Goal: Information Seeking & Learning: Understand process/instructions

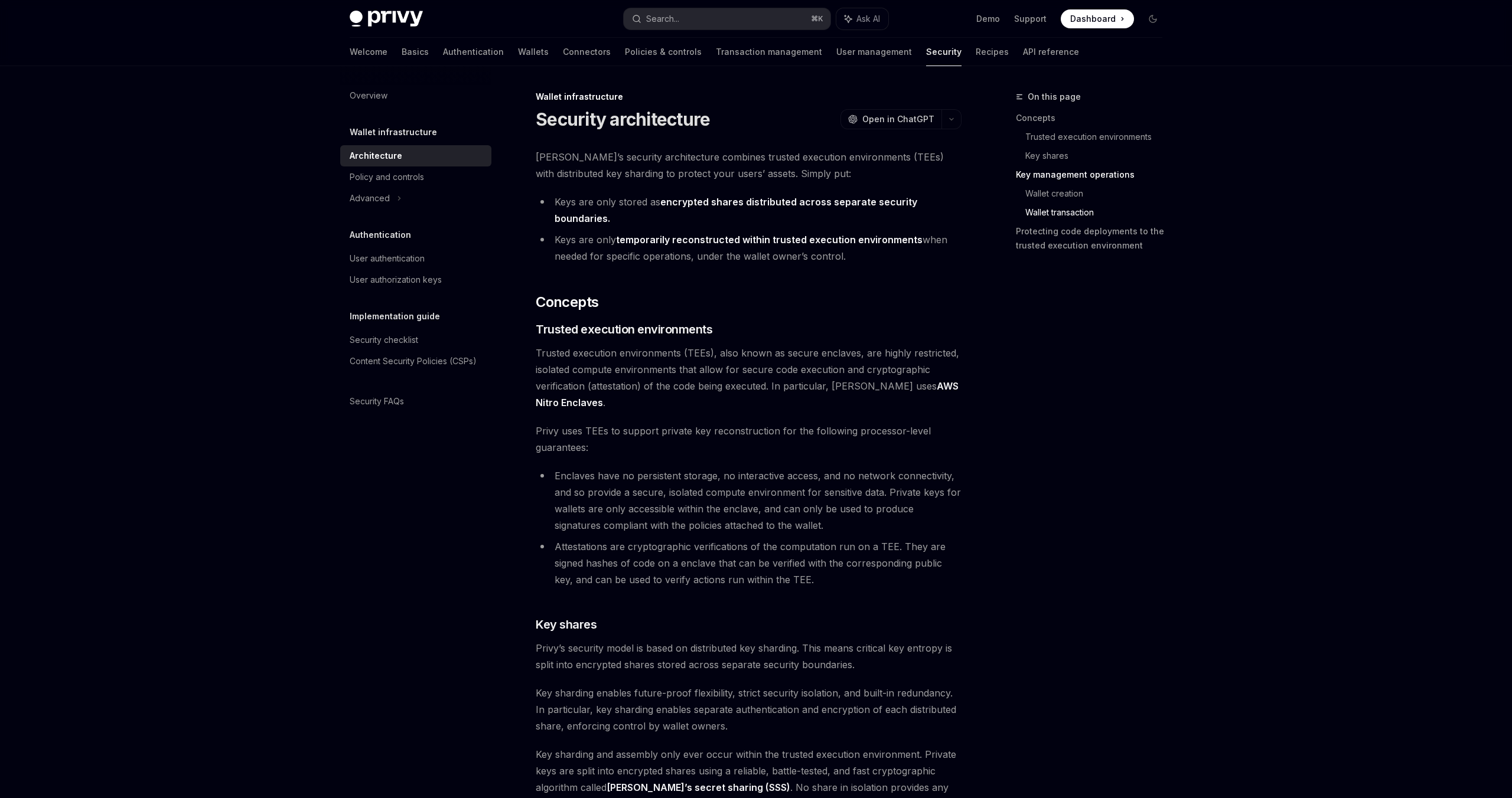
scroll to position [2175, 0]
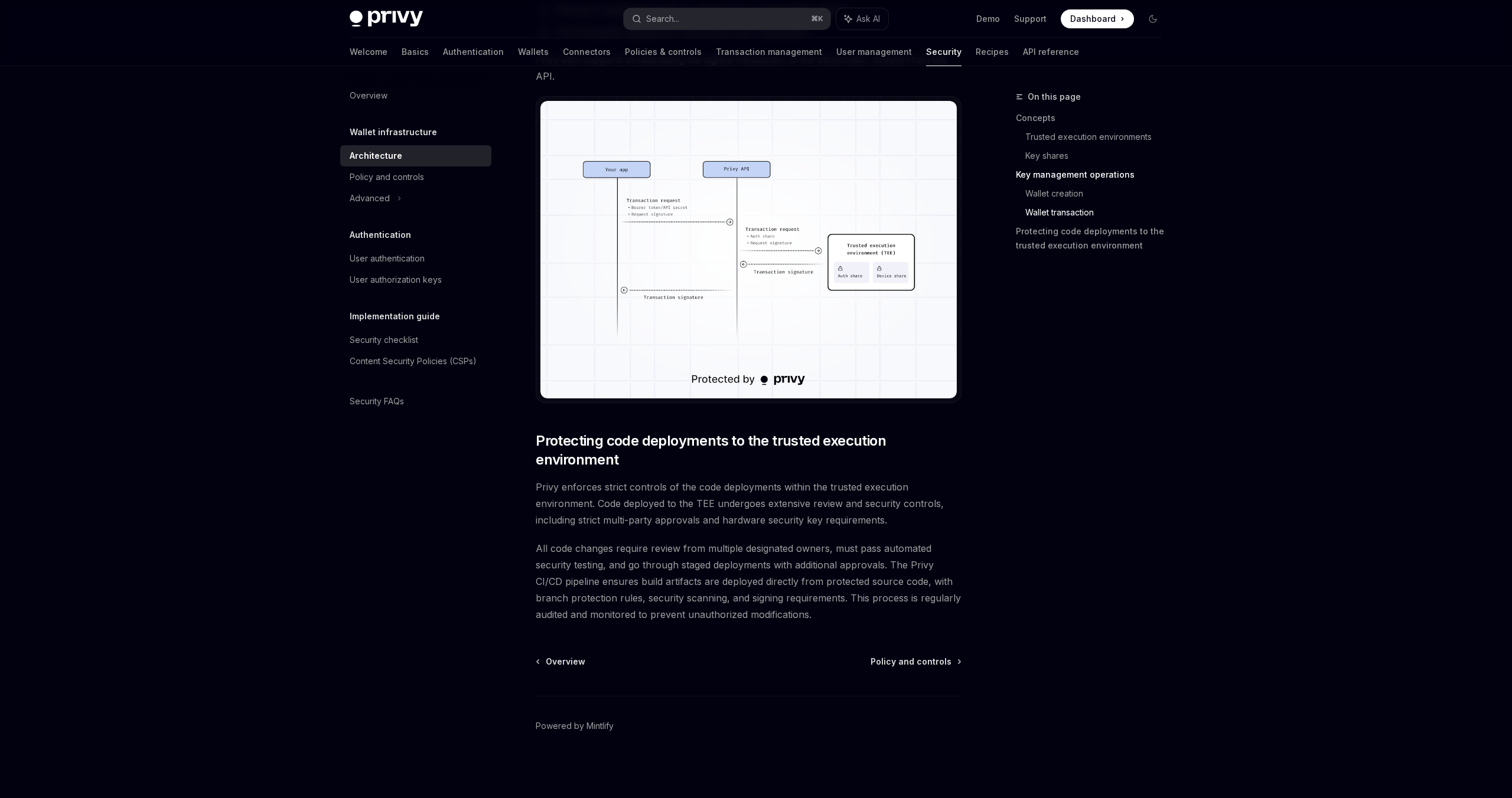
type textarea "*"
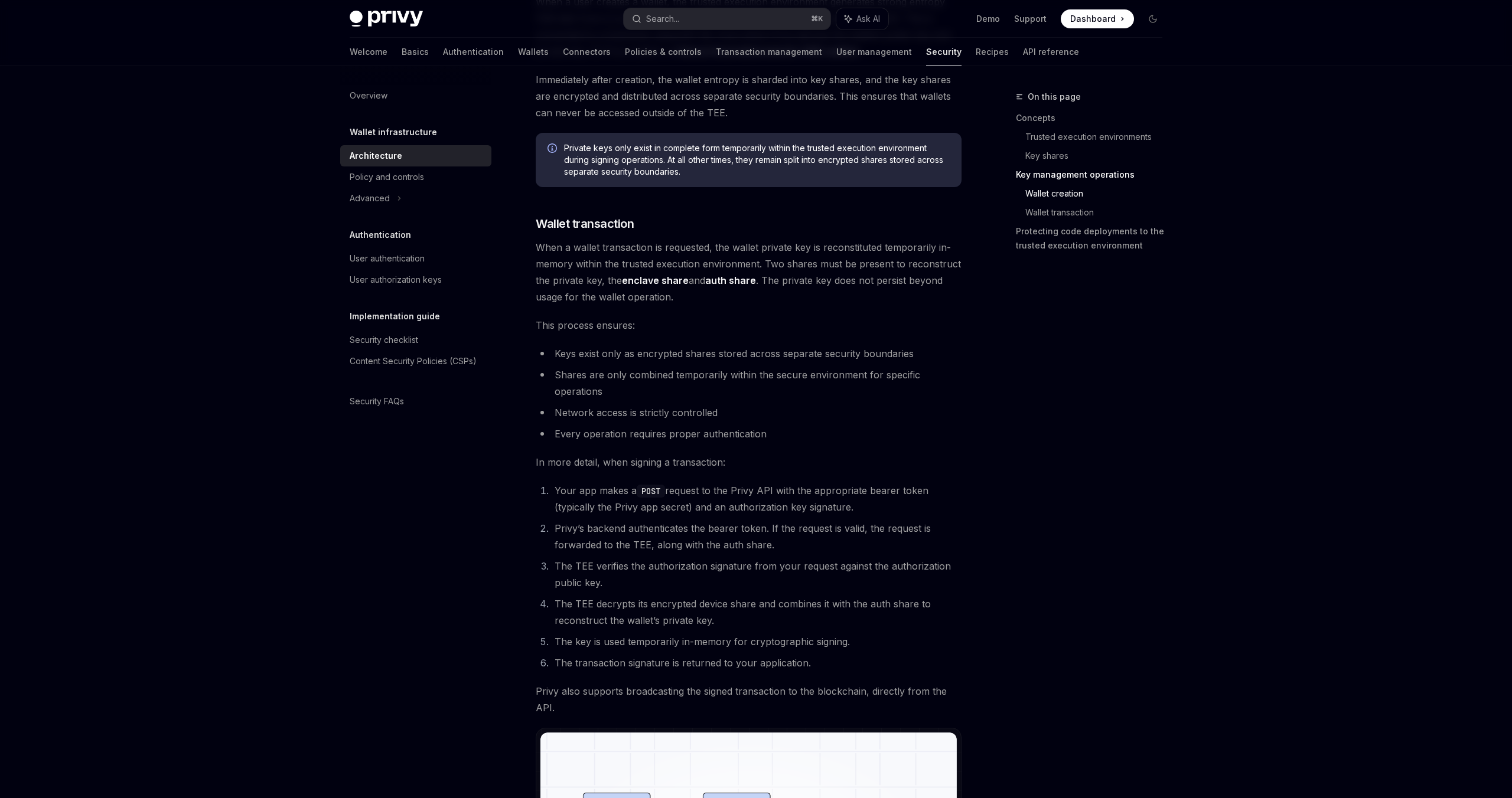
scroll to position [1542, 0]
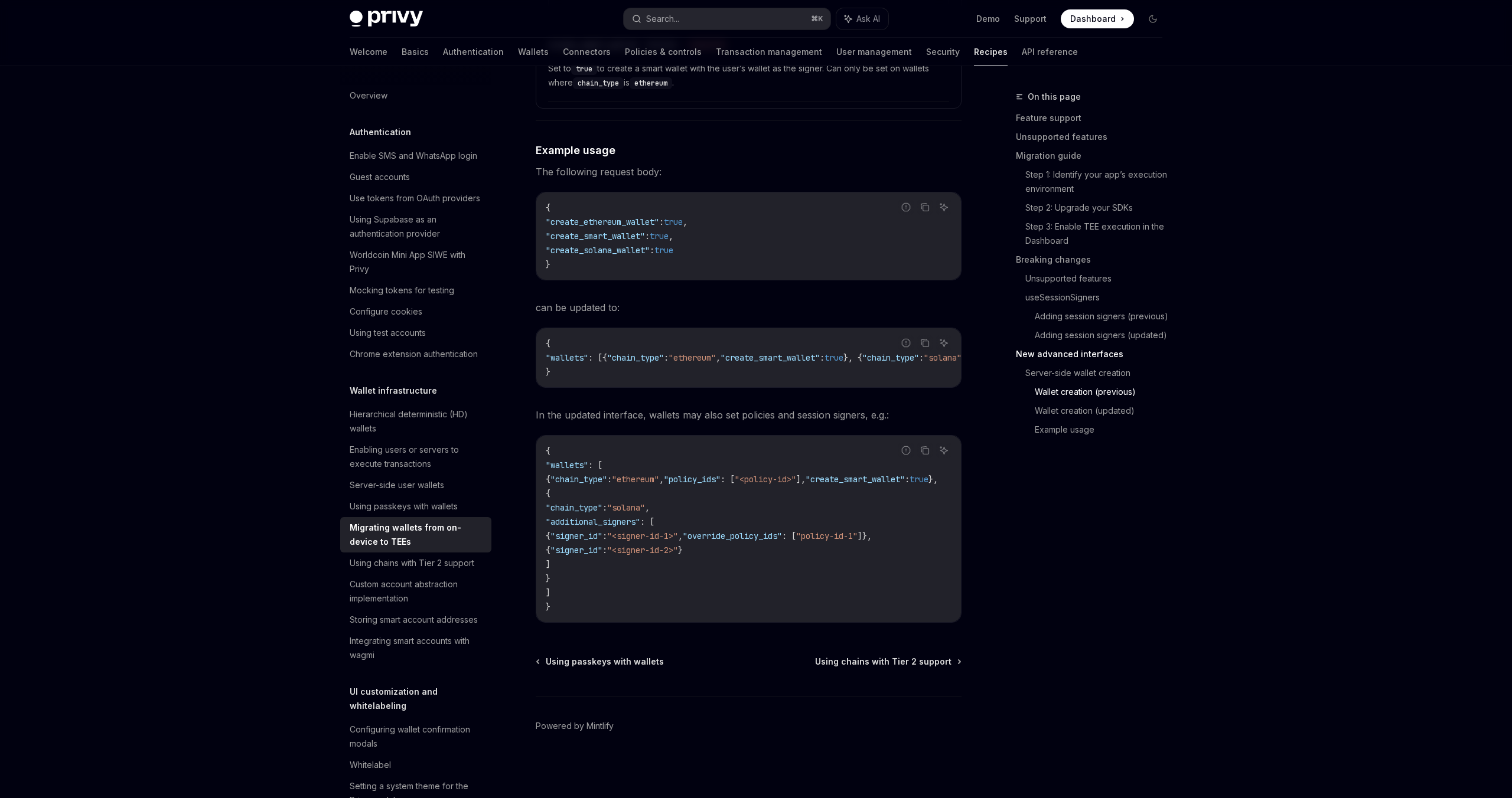
scroll to position [301, 0]
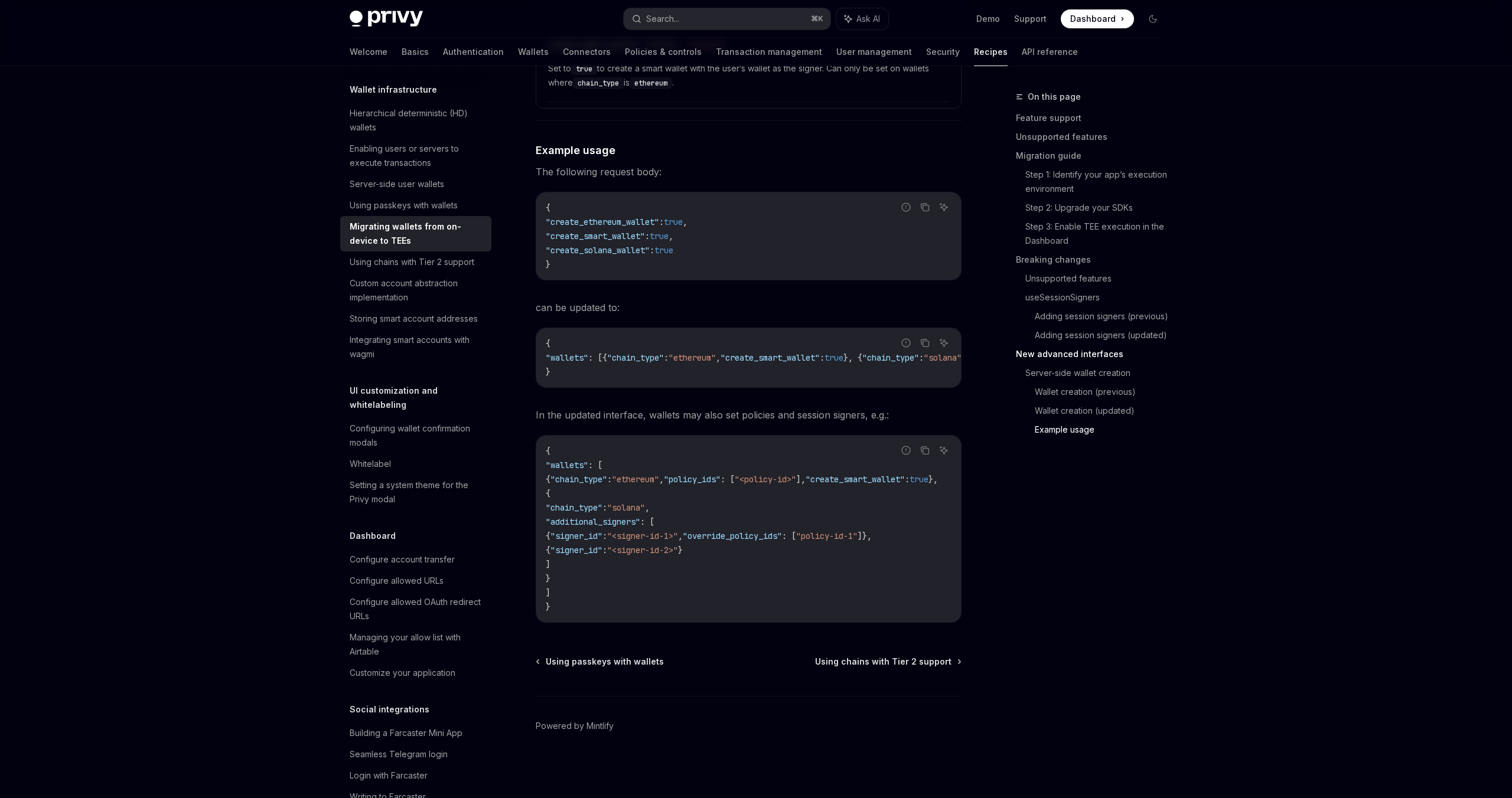
type textarea "*"
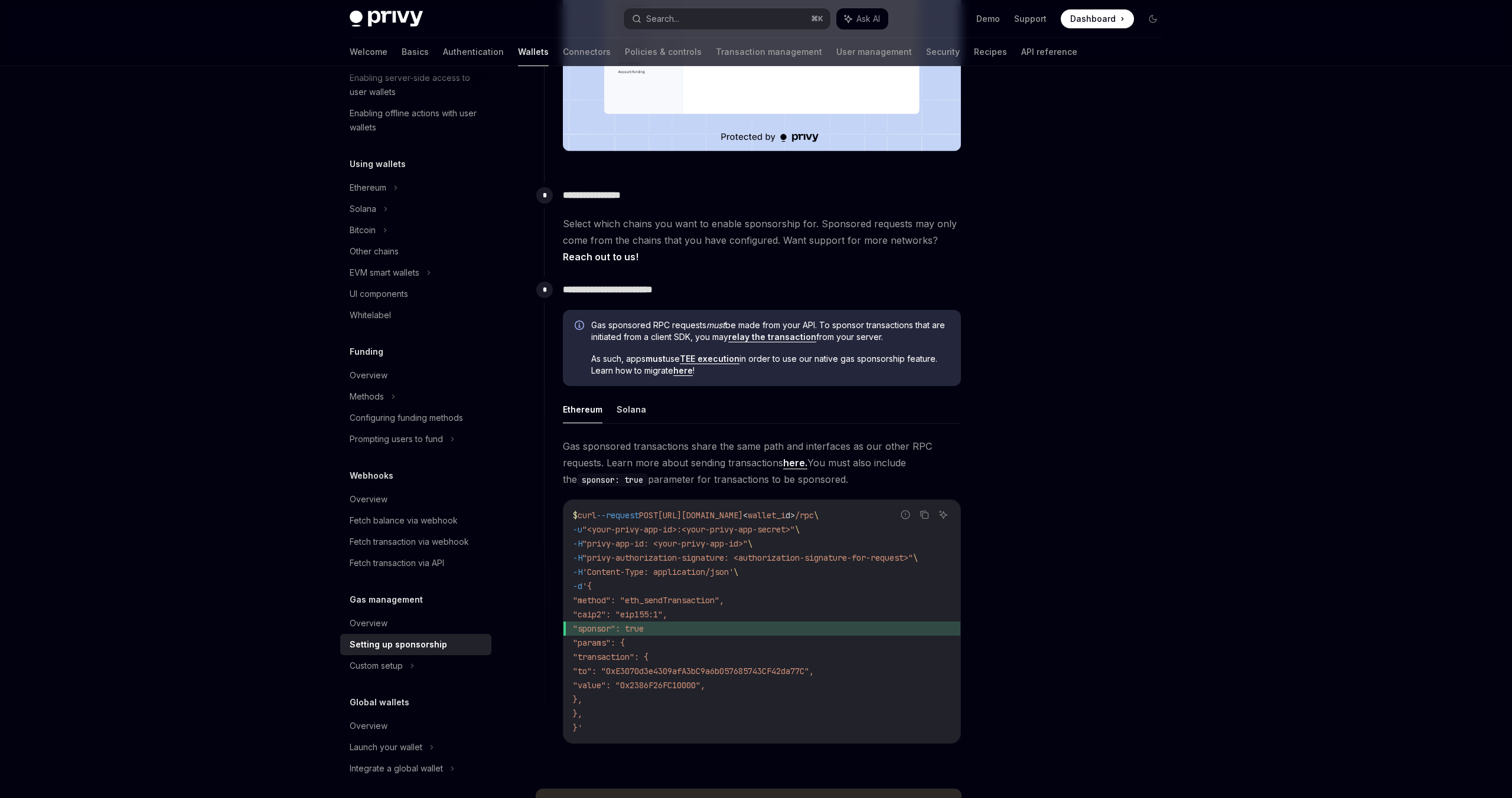
scroll to position [414, 0]
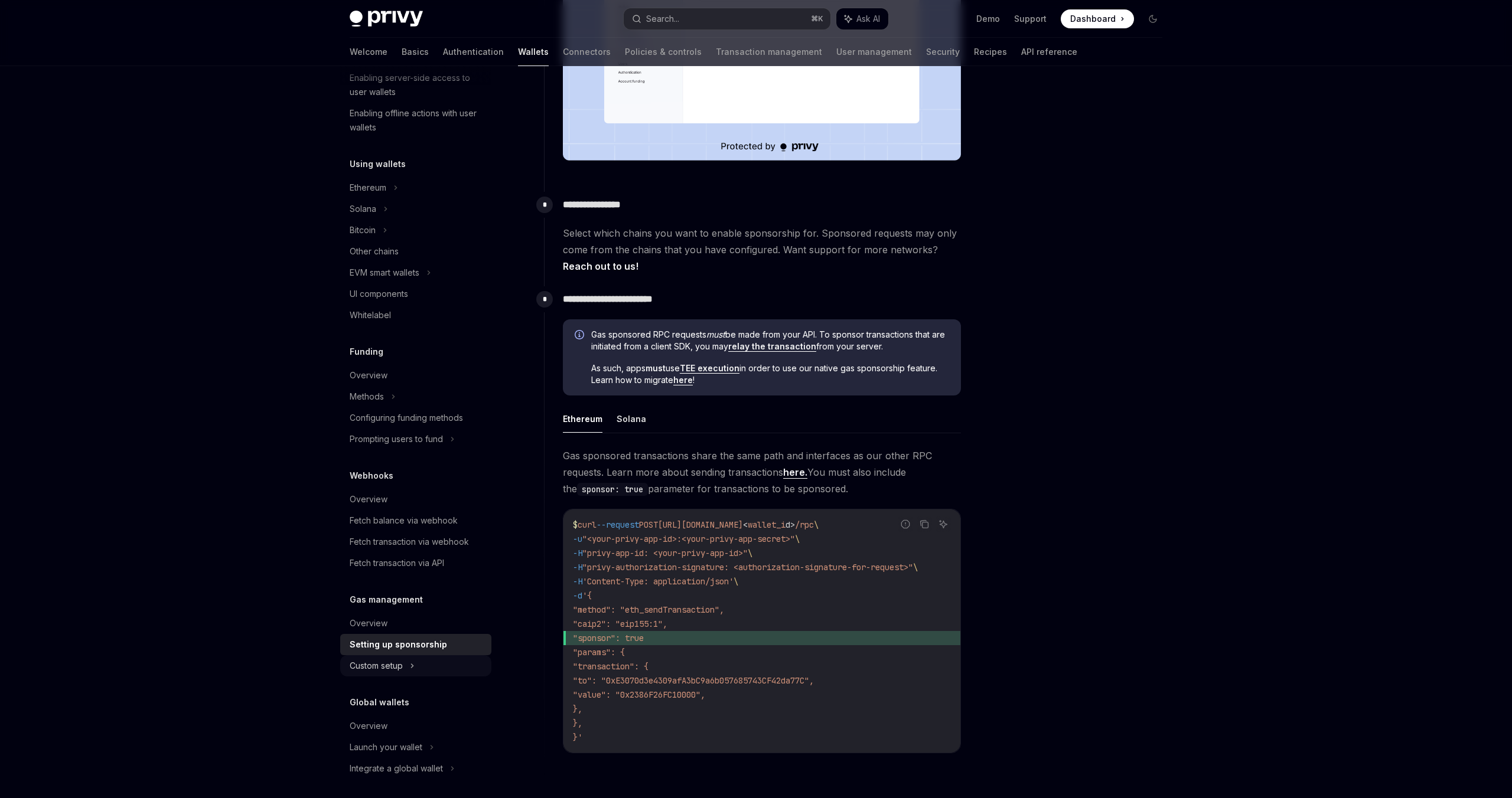
click at [399, 666] on div "Custom setup" at bounding box center [376, 666] width 53 height 14
type textarea "*"
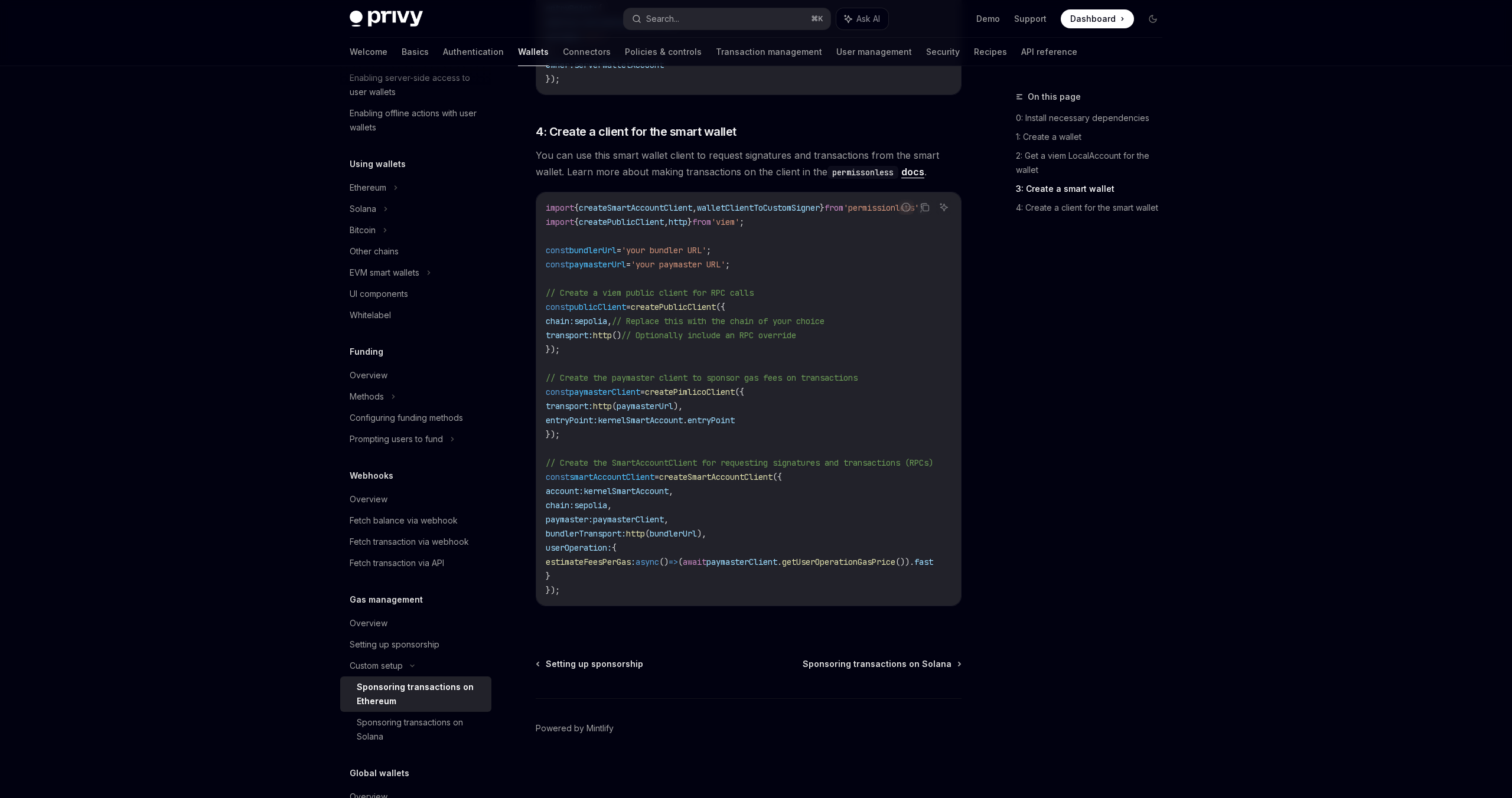
scroll to position [1245, 0]
click at [396, 648] on div "Setting up sponsorship" at bounding box center [394, 645] width 90 height 14
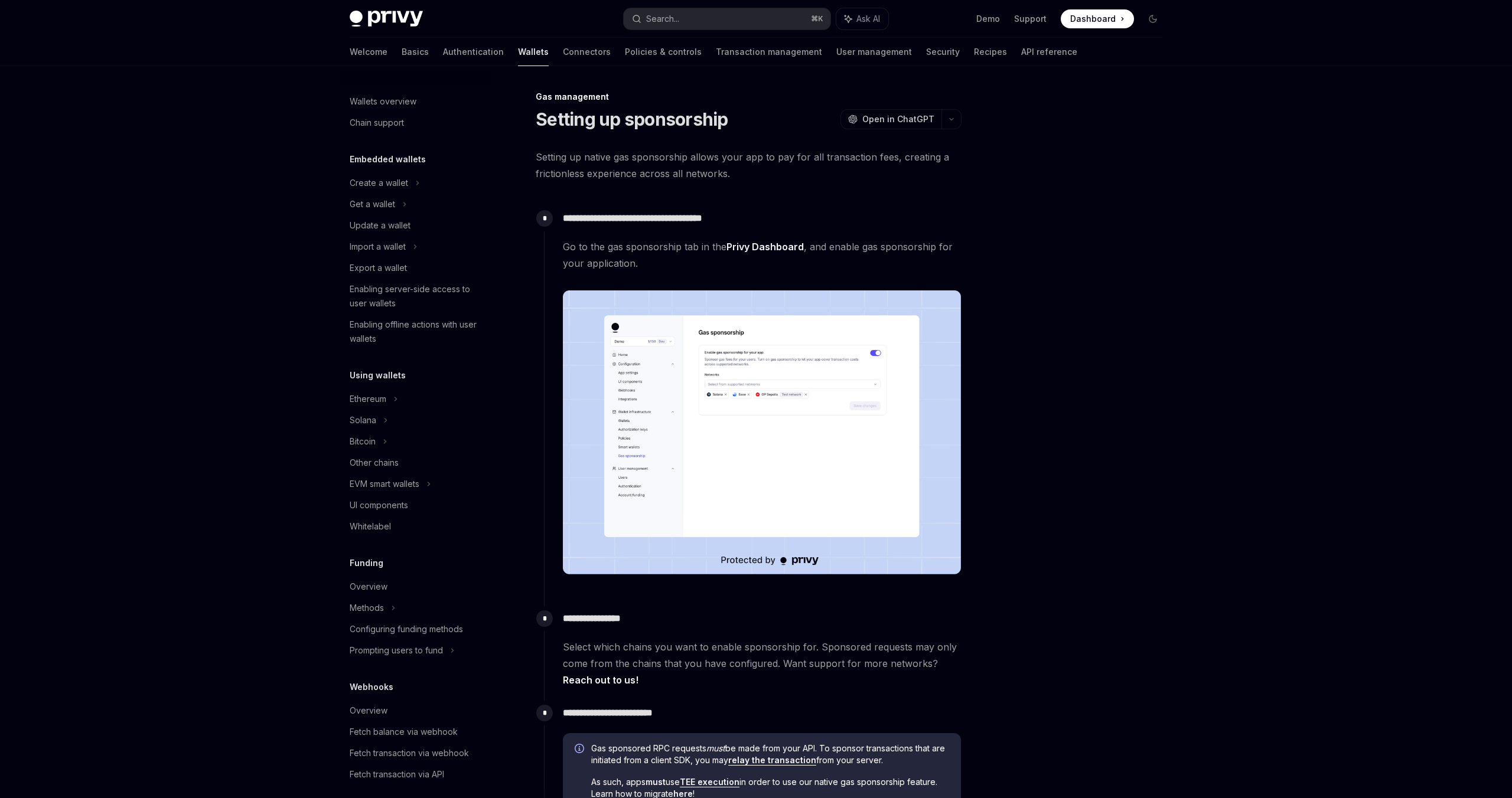
scroll to position [216, 0]
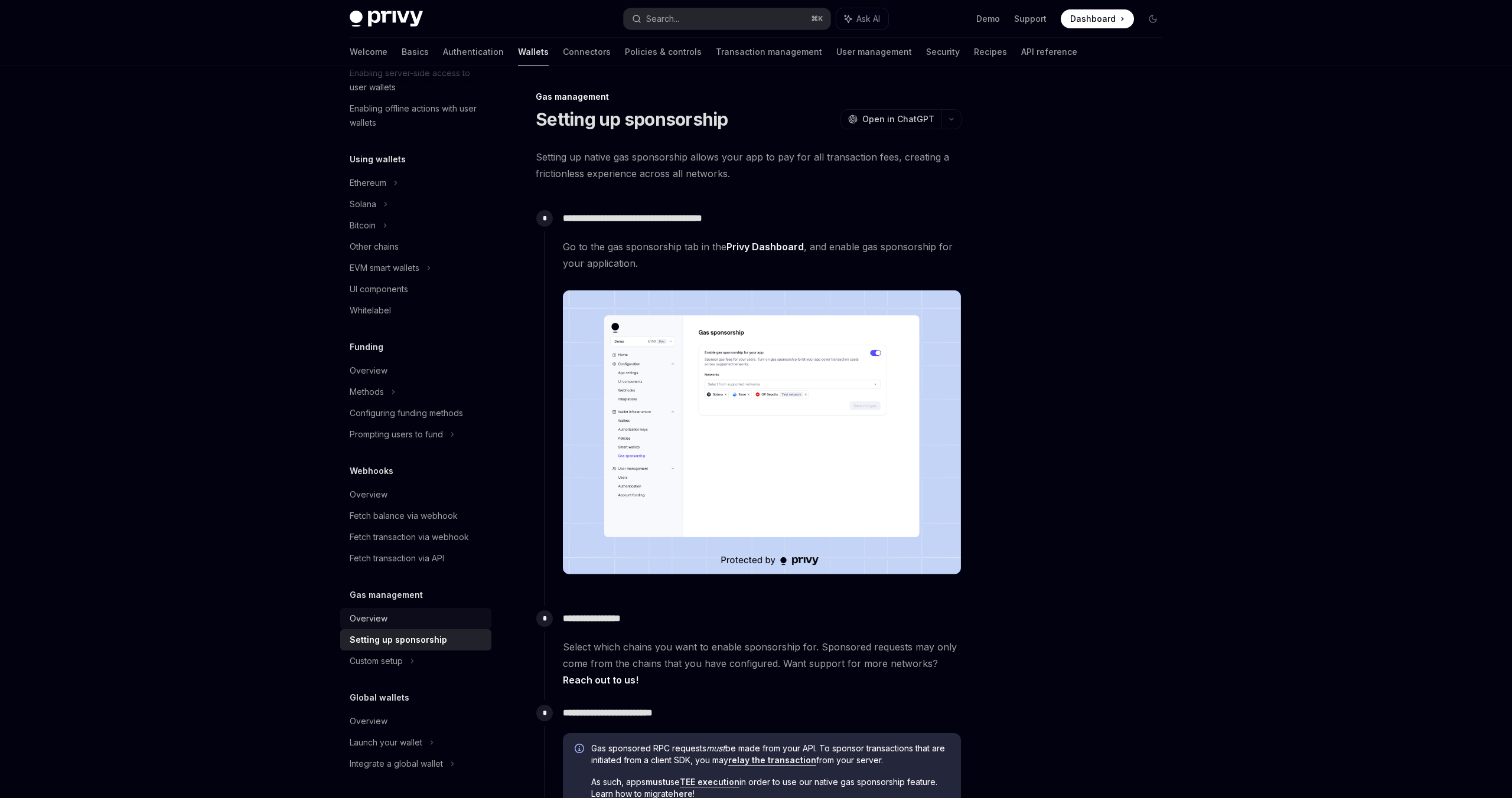
click at [376, 617] on div "Overview" at bounding box center [368, 619] width 37 height 14
type textarea "*"
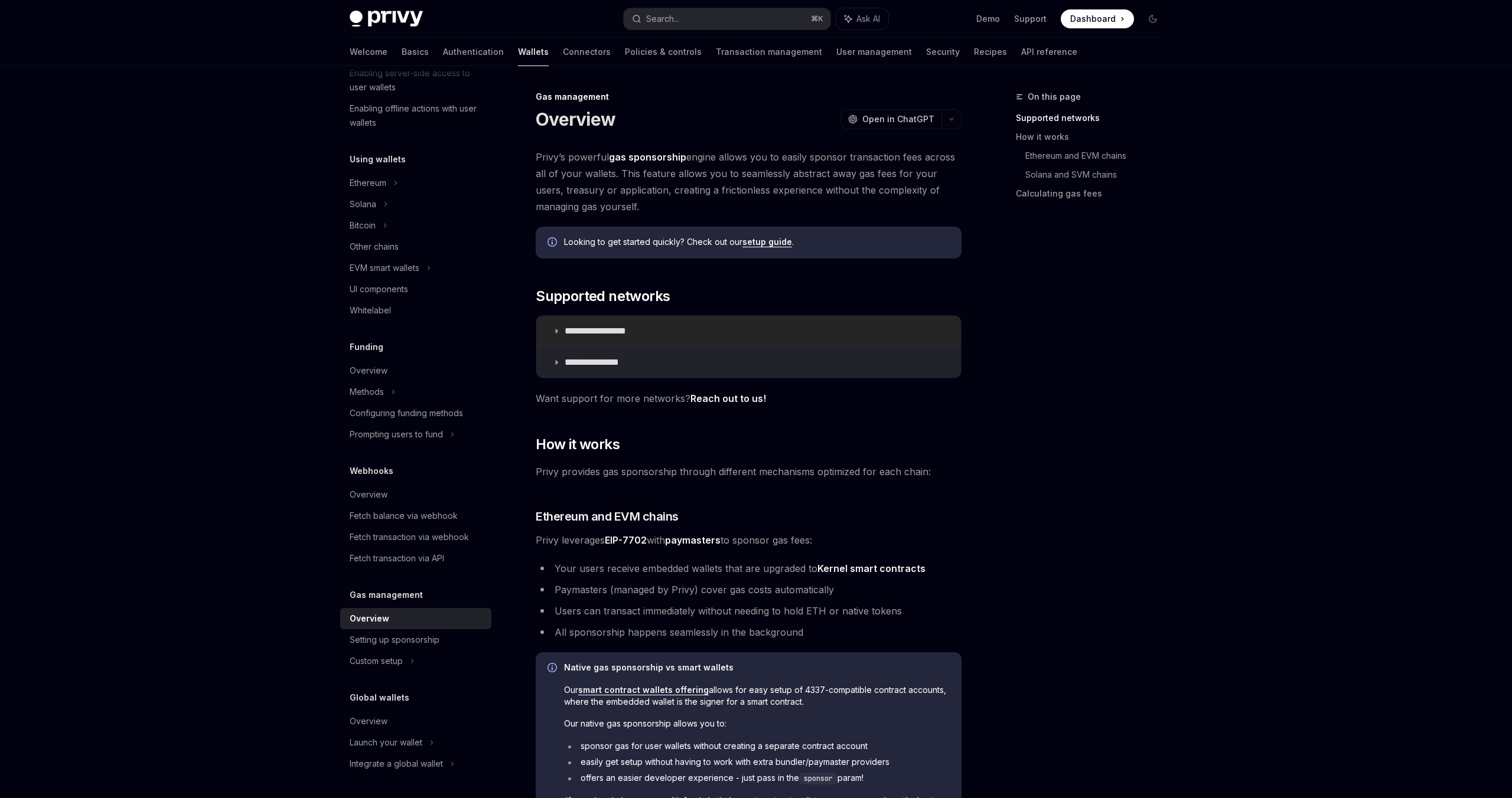
click at [678, 338] on summary "**********" at bounding box center [748, 331] width 424 height 30
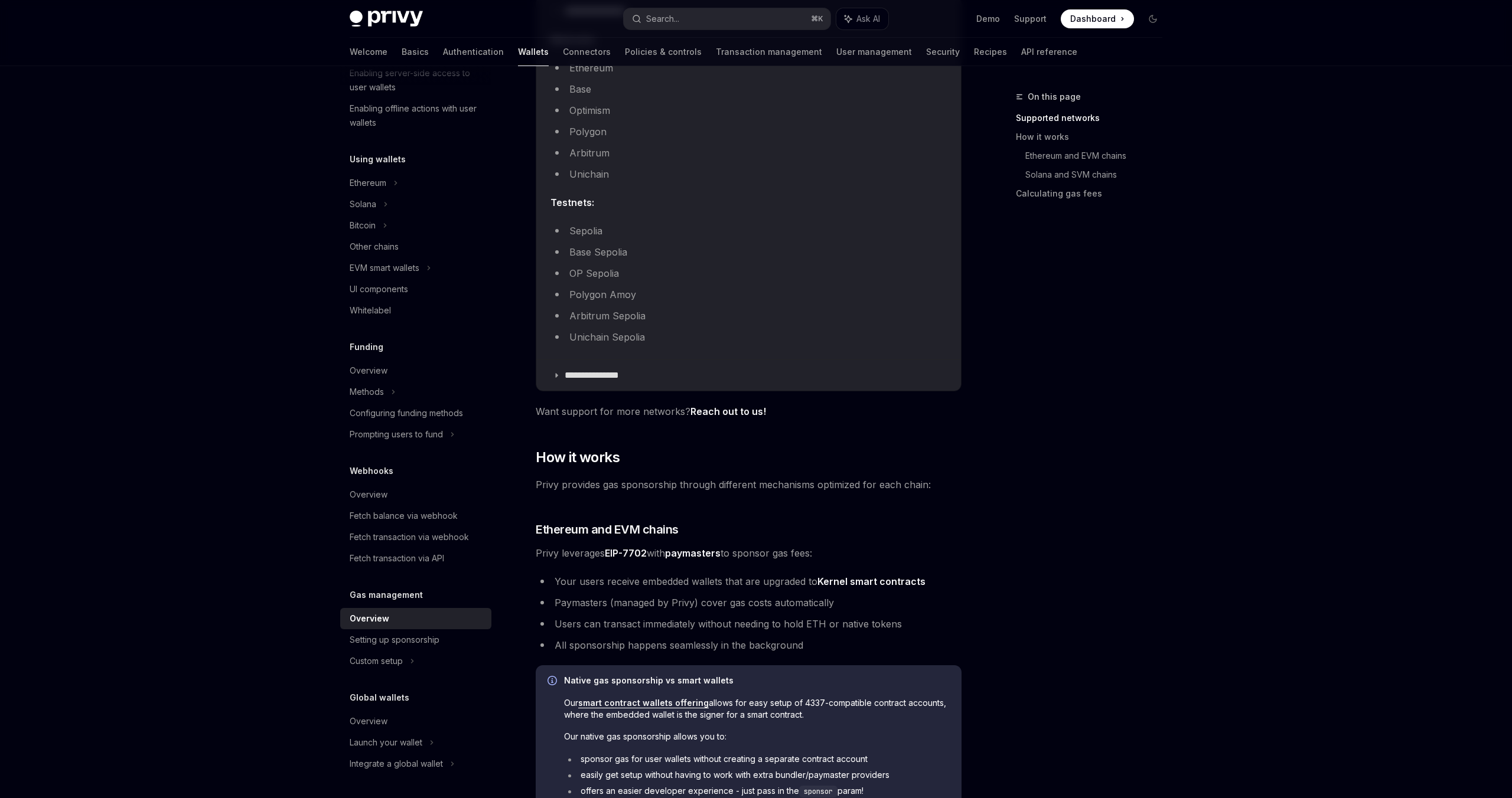
scroll to position [330, 0]
